Goal: Information Seeking & Learning: Learn about a topic

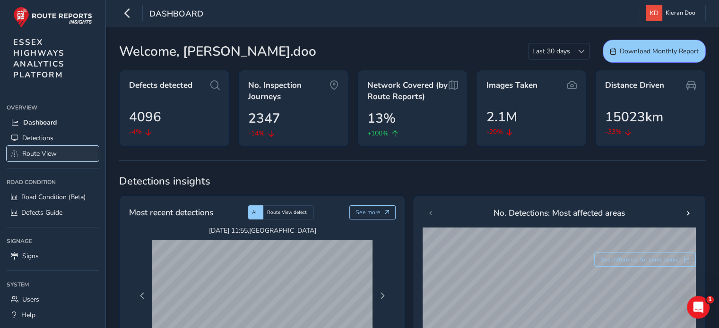
click at [32, 152] on span "Route View" at bounding box center [39, 153] width 34 height 9
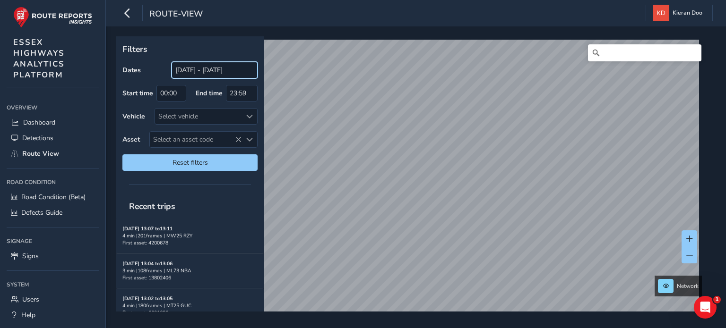
click at [187, 67] on input "[DATE] - [DATE]" at bounding box center [215, 70] width 86 height 17
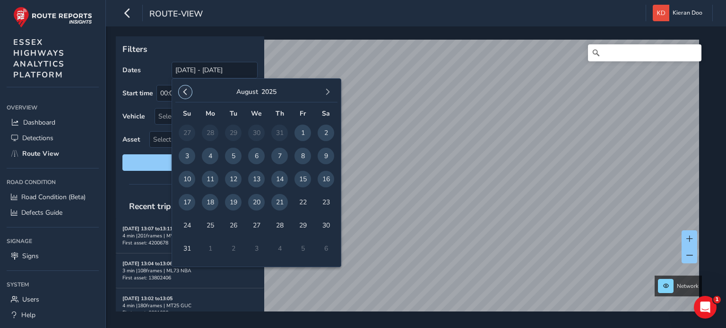
click at [182, 87] on button "button" at bounding box center [185, 92] width 13 height 13
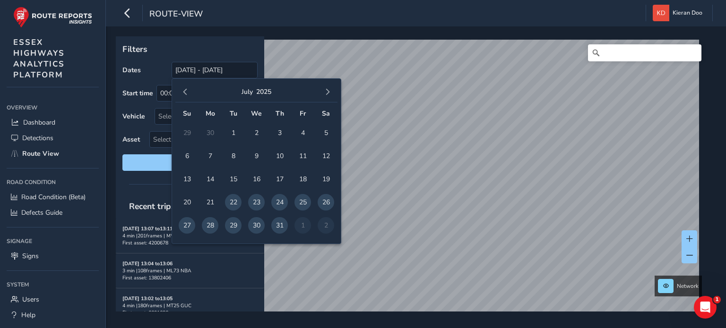
click at [182, 87] on button "button" at bounding box center [185, 92] width 13 height 13
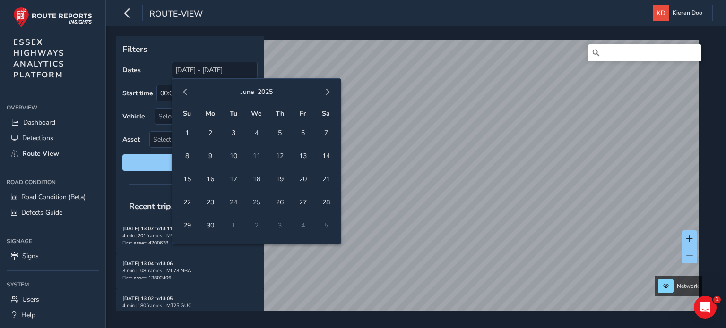
click at [182, 87] on button "button" at bounding box center [185, 92] width 13 height 13
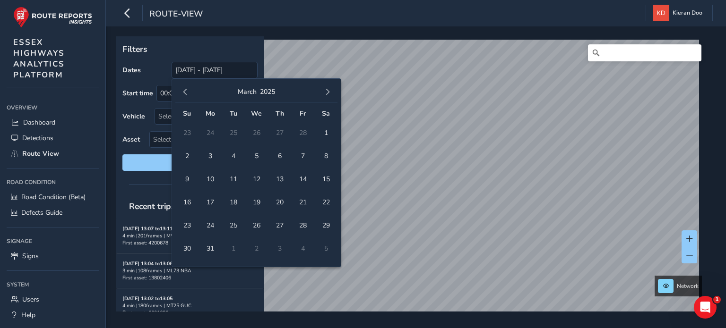
click at [182, 87] on button "button" at bounding box center [185, 92] width 13 height 13
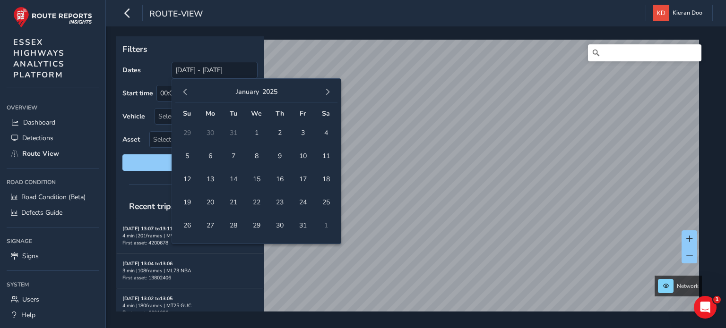
click at [182, 87] on button "button" at bounding box center [185, 92] width 13 height 13
click at [232, 133] on span "1" at bounding box center [233, 133] width 17 height 17
click at [331, 87] on button "button" at bounding box center [327, 92] width 13 height 13
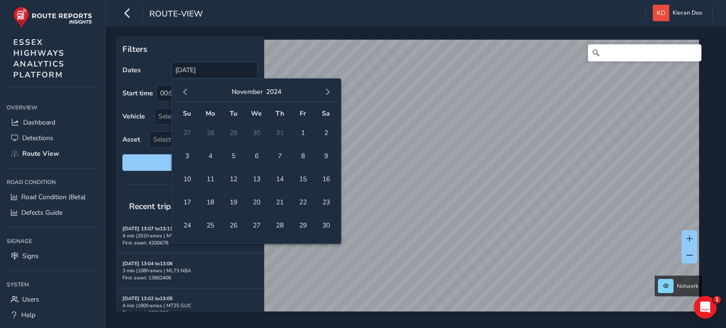
click at [331, 87] on button "button" at bounding box center [327, 92] width 13 height 13
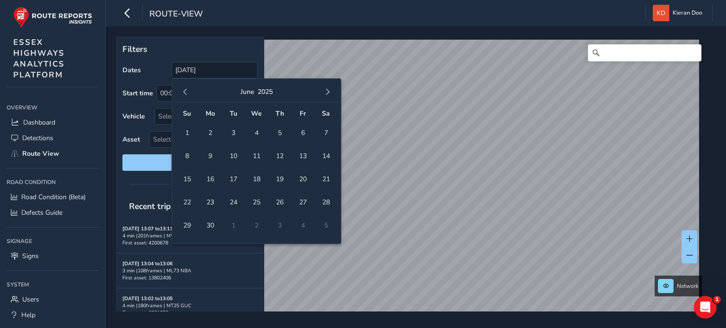
click at [331, 87] on button "button" at bounding box center [327, 92] width 13 height 13
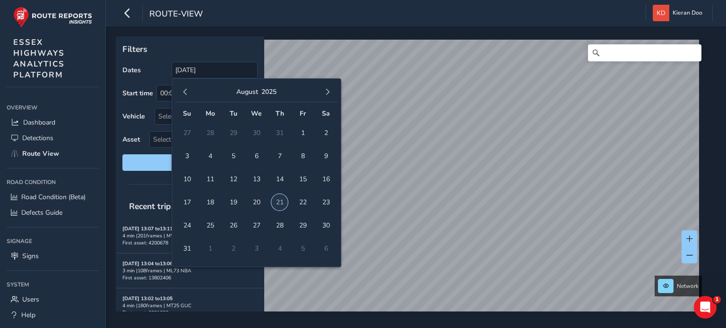
click at [280, 205] on span "21" at bounding box center [279, 202] width 17 height 17
type input "[DATE] - [DATE]"
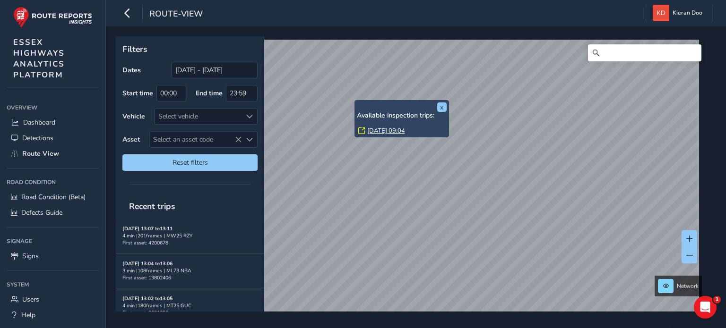
click at [388, 132] on link "[DATE] 09:04" at bounding box center [386, 131] width 38 height 9
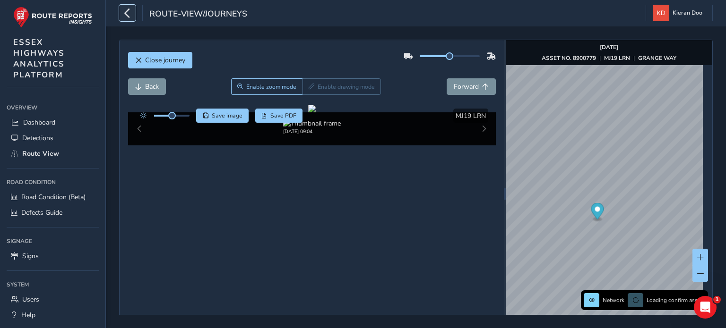
click at [121, 15] on button "button" at bounding box center [127, 13] width 17 height 17
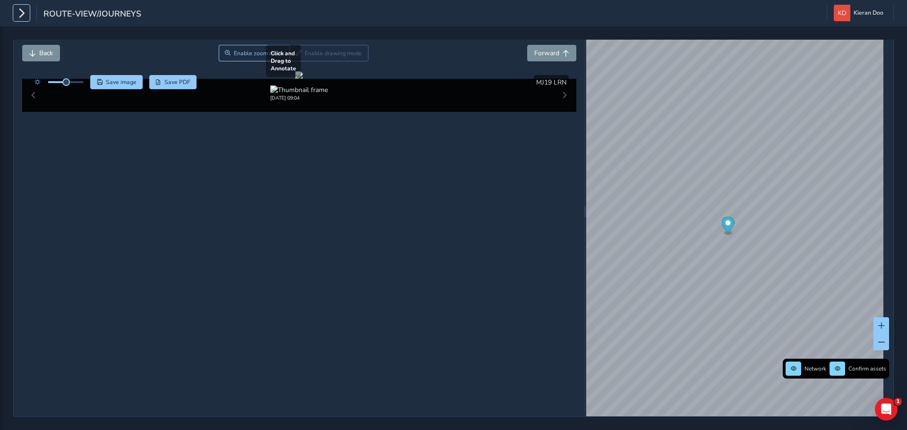
scroll to position [47, 0]
drag, startPoint x: 63, startPoint y: 69, endPoint x: 82, endPoint y: 73, distance: 19.5
click at [82, 75] on div at bounding box center [57, 82] width 54 height 14
click at [303, 79] on div at bounding box center [299, 75] width 8 height 8
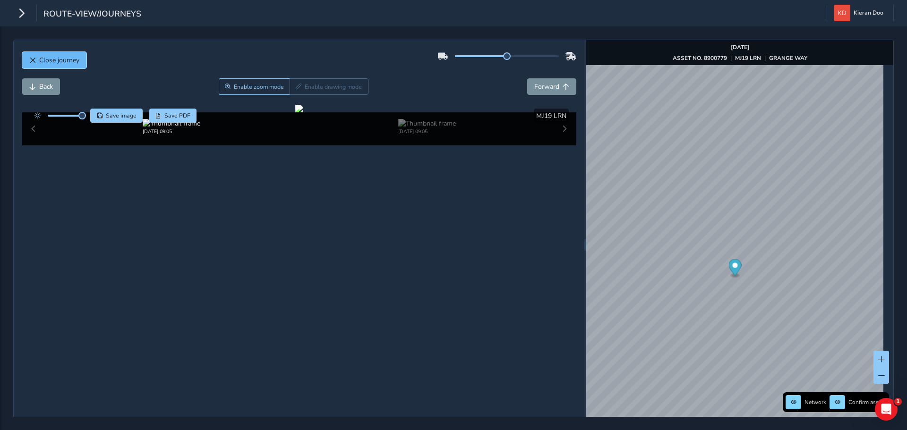
click at [60, 62] on span "Close journey" at bounding box center [59, 60] width 40 height 9
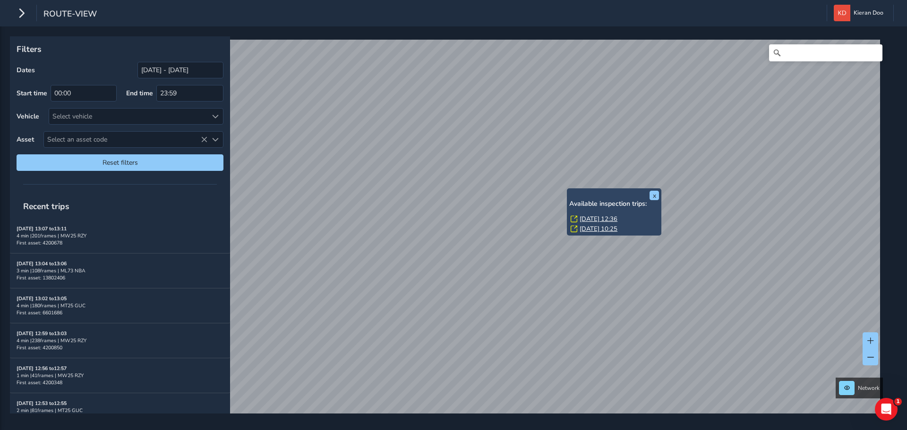
click at [598, 218] on link "[DATE] 12:36" at bounding box center [599, 219] width 38 height 9
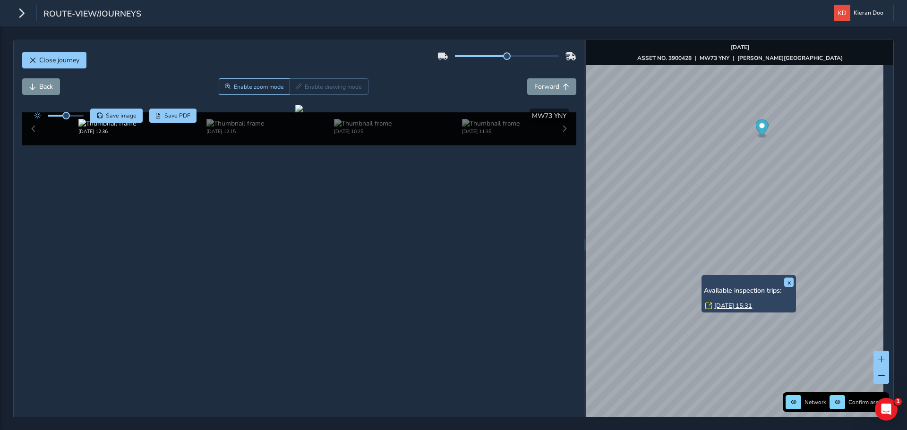
click at [718, 302] on link "[DATE] 15:31" at bounding box center [733, 306] width 38 height 9
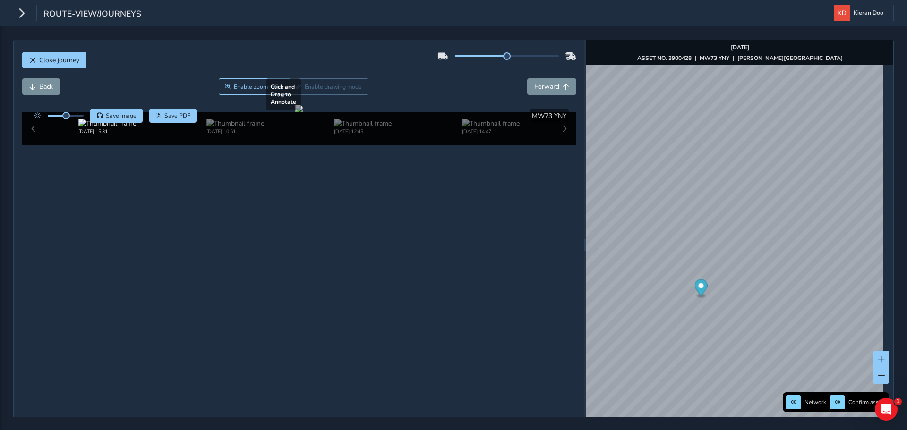
click at [303, 112] on div at bounding box center [299, 109] width 8 height 8
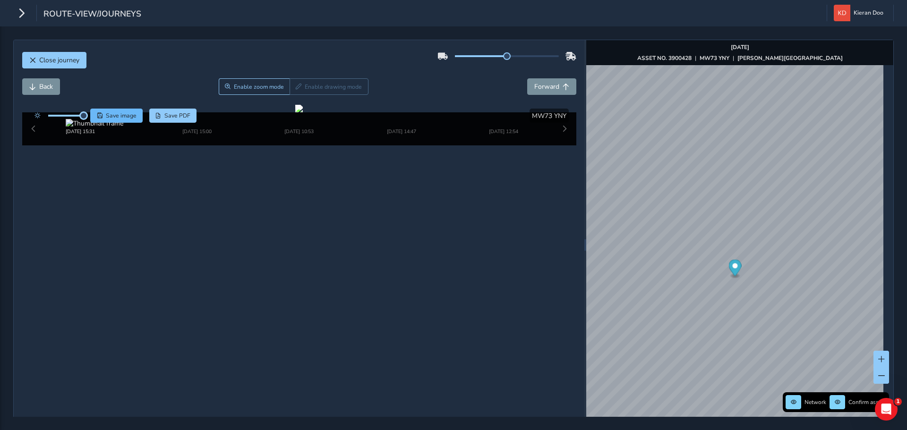
drag, startPoint x: 67, startPoint y: 116, endPoint x: 103, endPoint y: 121, distance: 36.4
click at [95, 120] on div "Save image Save PDF" at bounding box center [113, 116] width 167 height 14
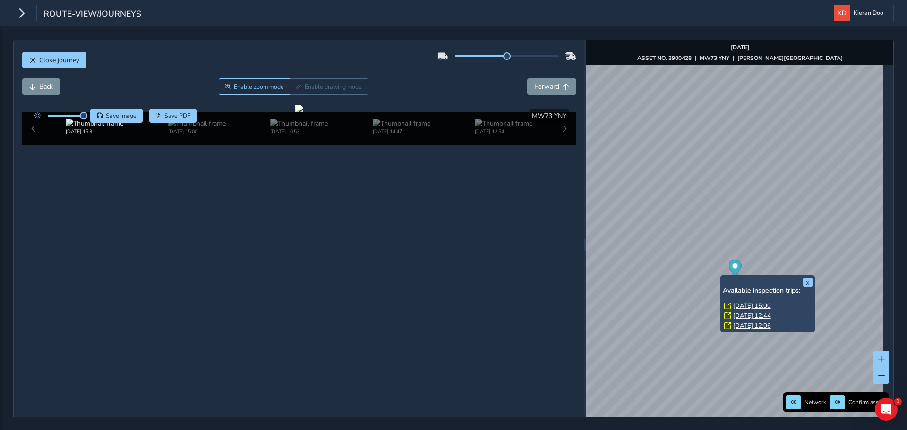
click at [718, 304] on link "[DATE] 15:00" at bounding box center [752, 306] width 38 height 9
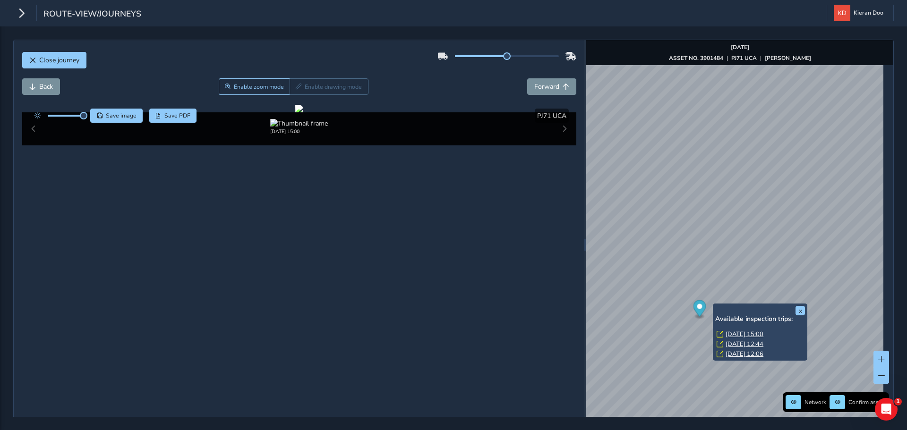
click at [718, 328] on link "[DATE] 12:44" at bounding box center [745, 344] width 38 height 9
click at [718, 328] on link "[DATE] 12:06" at bounding box center [745, 354] width 38 height 9
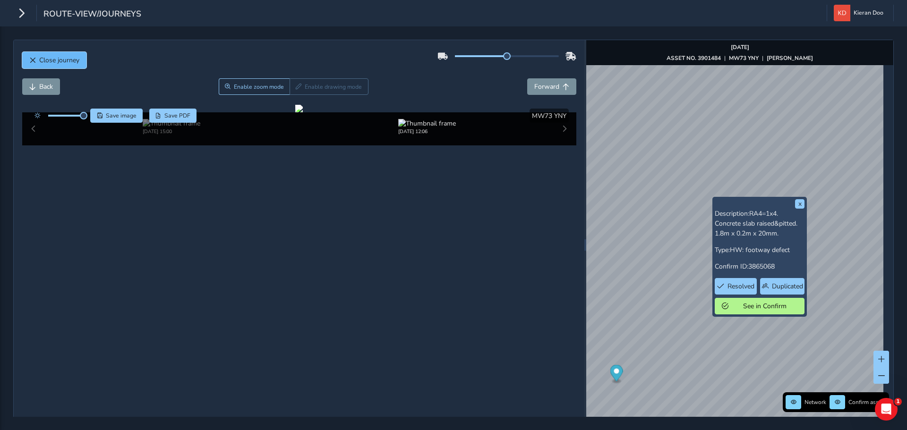
click at [61, 61] on span "Close journey" at bounding box center [59, 60] width 40 height 9
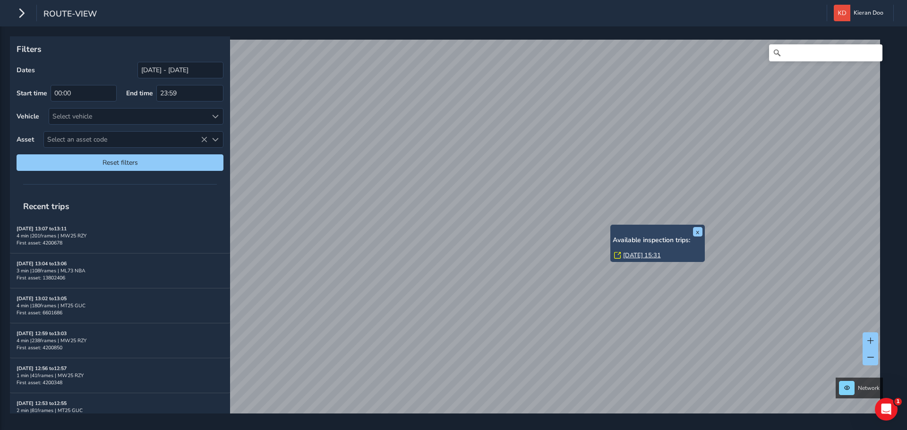
click at [629, 255] on link "[DATE] 15:31" at bounding box center [642, 255] width 38 height 9
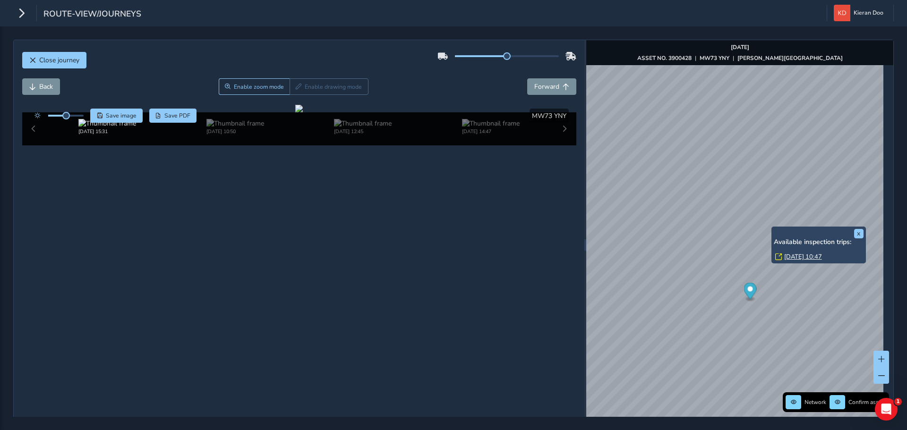
click at [718, 256] on link "[DATE] 10:47" at bounding box center [803, 257] width 38 height 9
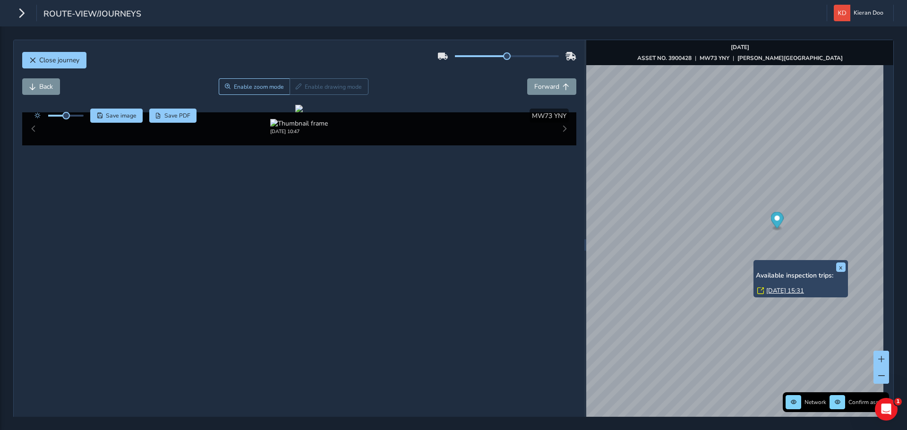
click at [718, 291] on link "[DATE] 15:31" at bounding box center [785, 291] width 38 height 9
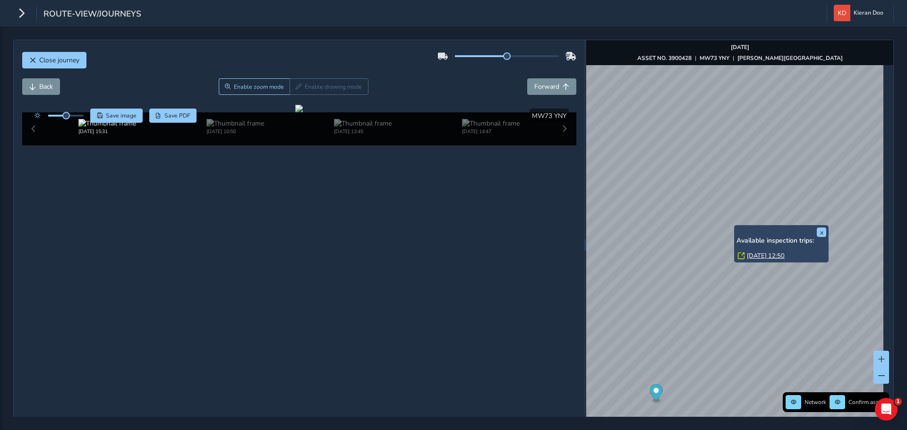
click at [718, 256] on link "[DATE] 12:50" at bounding box center [766, 256] width 38 height 9
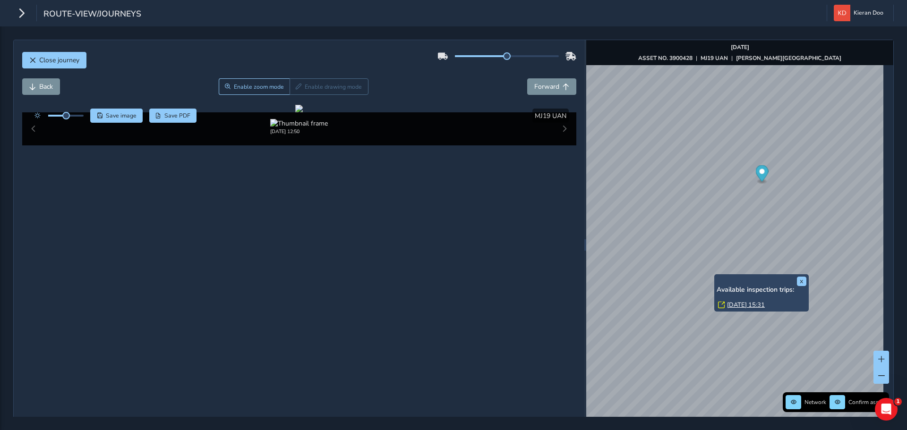
click at [718, 308] on link "[DATE] 15:31" at bounding box center [746, 305] width 38 height 9
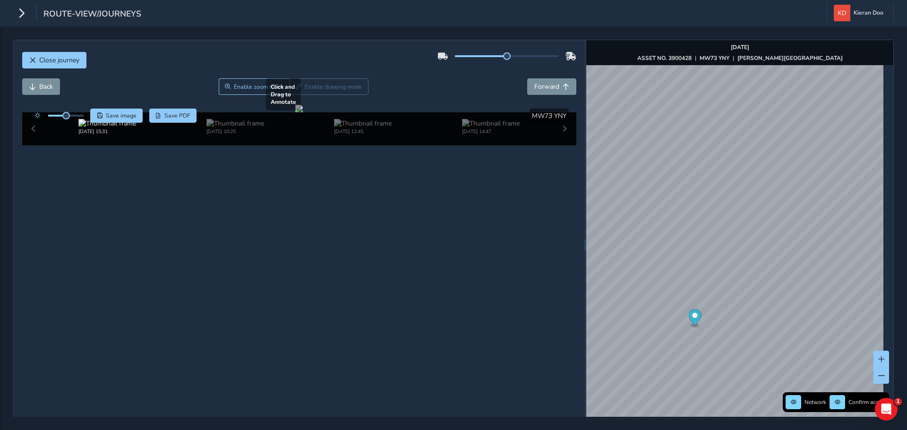
click at [303, 112] on div at bounding box center [299, 109] width 8 height 8
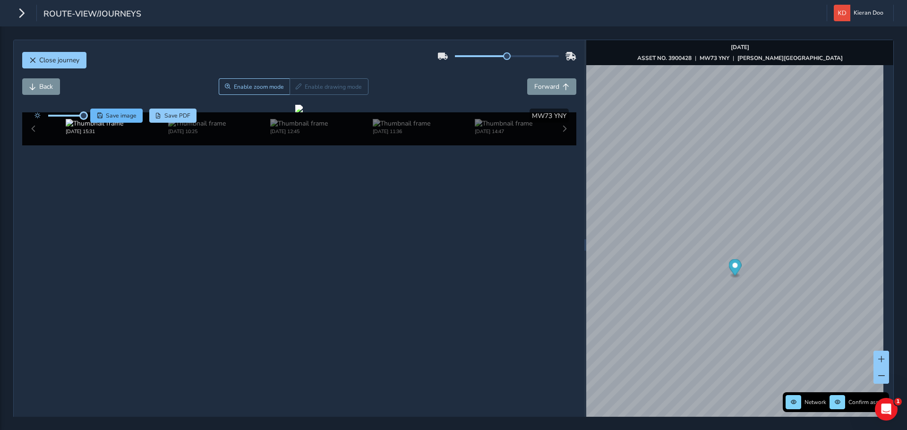
drag, startPoint x: 67, startPoint y: 114, endPoint x: 93, endPoint y: 119, distance: 26.9
click at [93, 119] on div "Save image Save PDF" at bounding box center [113, 116] width 167 height 14
click at [303, 112] on div at bounding box center [299, 109] width 8 height 8
